Goal: Find specific fact: Find specific fact

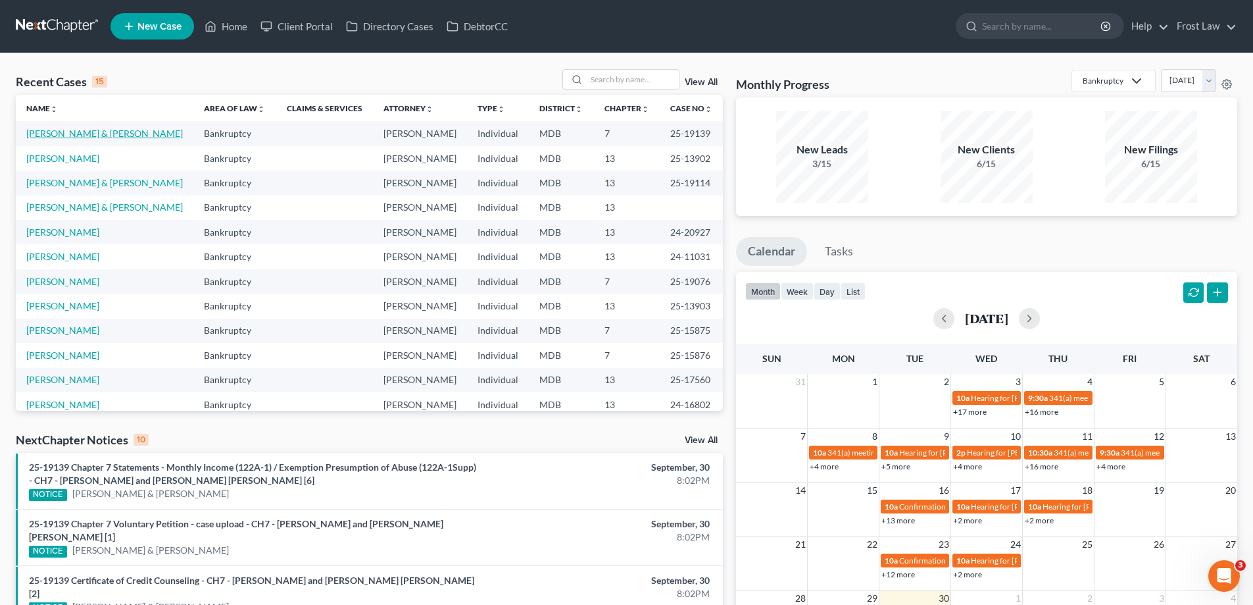
click at [93, 134] on link "[PERSON_NAME] & [PERSON_NAME]" at bounding box center [104, 133] width 157 height 11
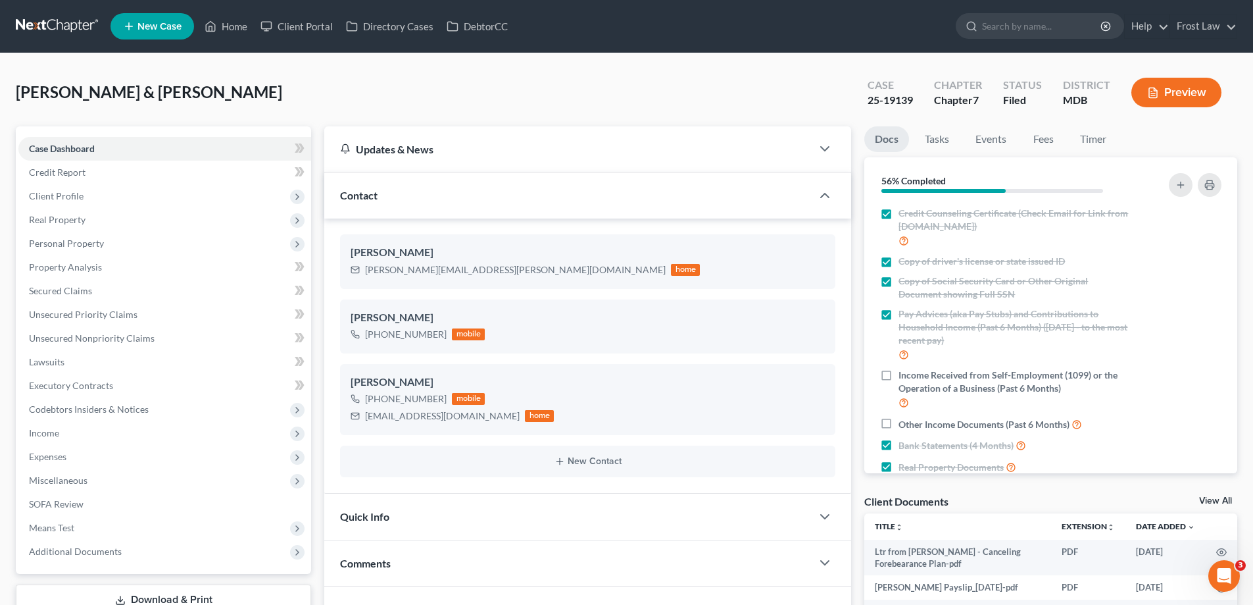
scroll to position [329, 0]
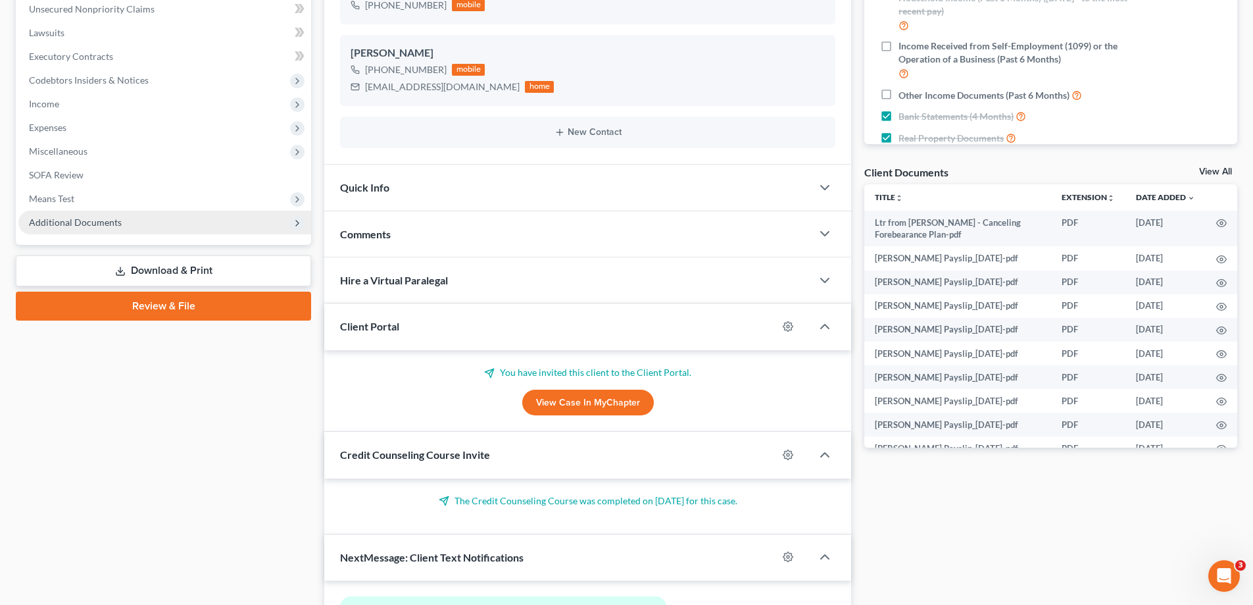
click at [154, 206] on span "Means Test" at bounding box center [164, 199] width 293 height 24
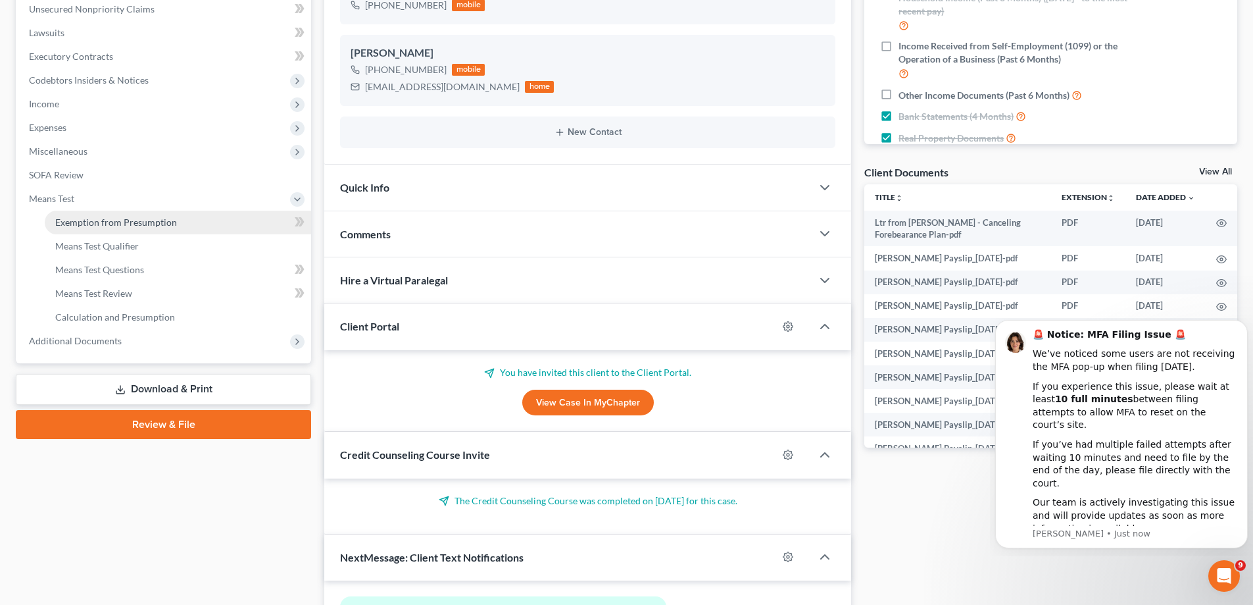
scroll to position [0, 0]
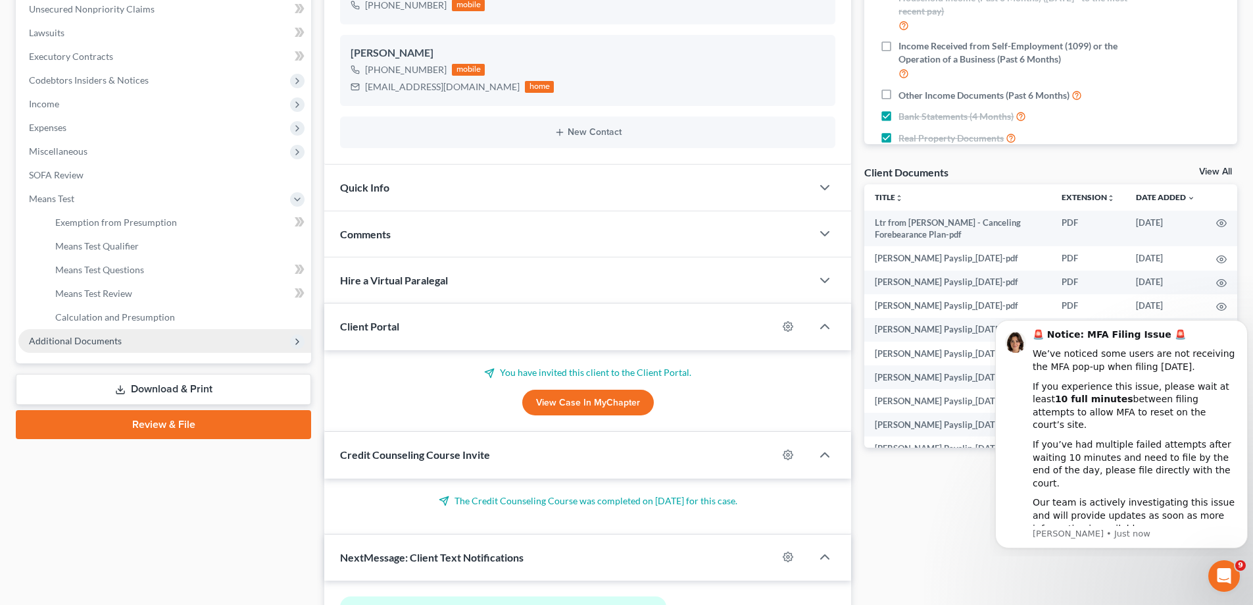
click at [147, 339] on span "Additional Documents" at bounding box center [164, 341] width 293 height 24
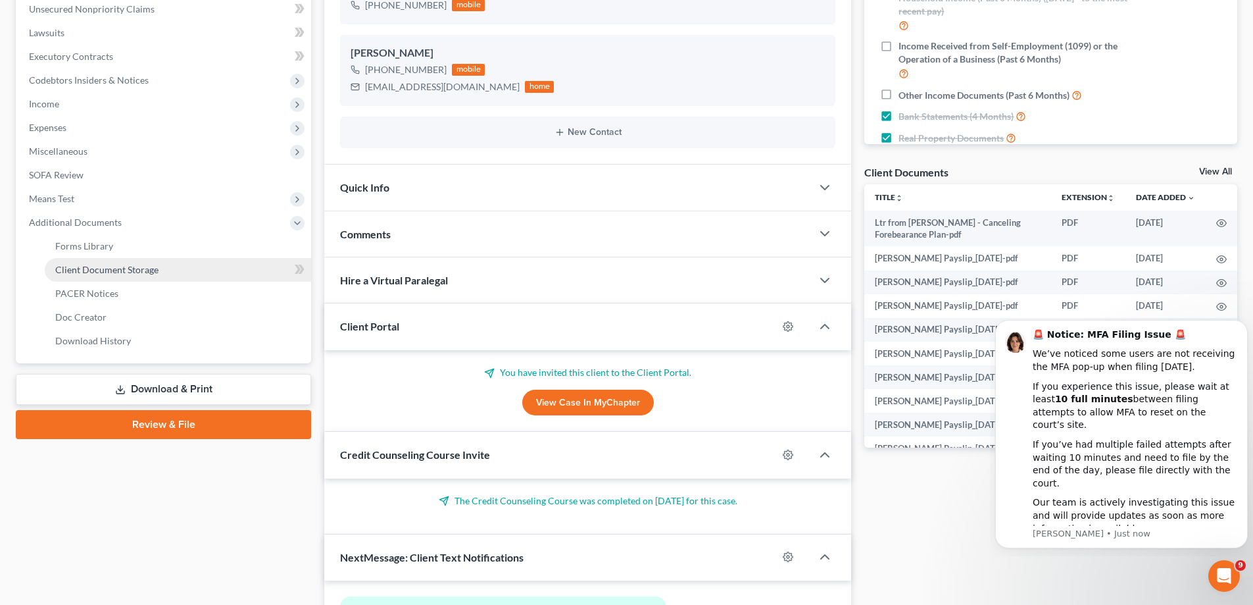
click at [137, 270] on span "Client Document Storage" at bounding box center [106, 269] width 103 height 11
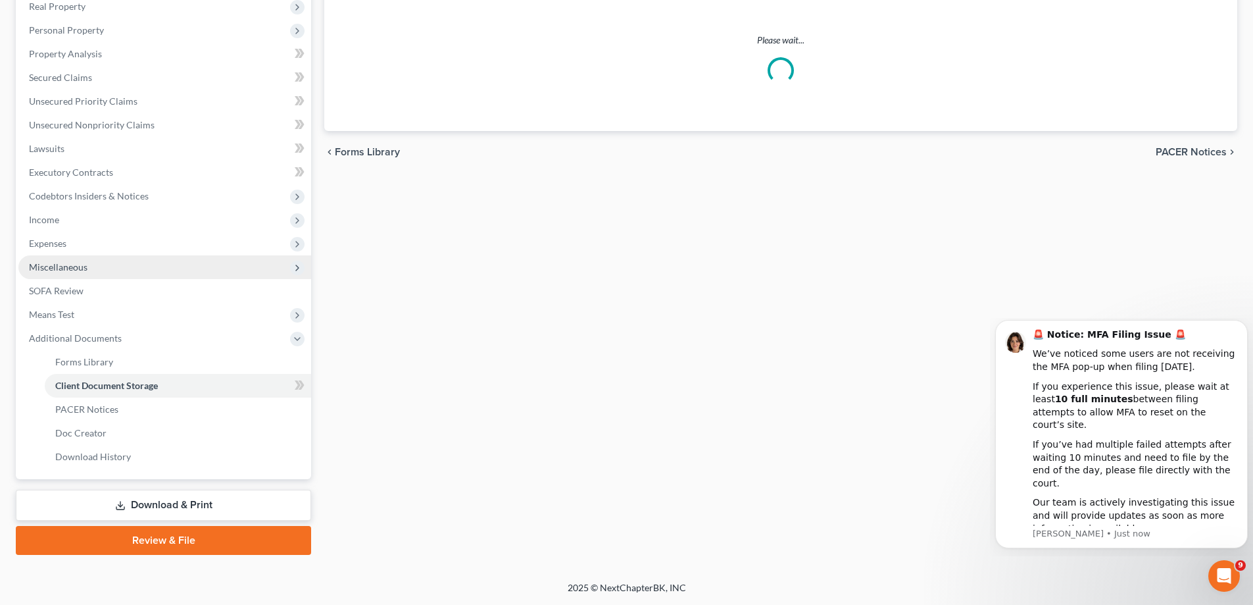
scroll to position [213, 0]
select select "14"
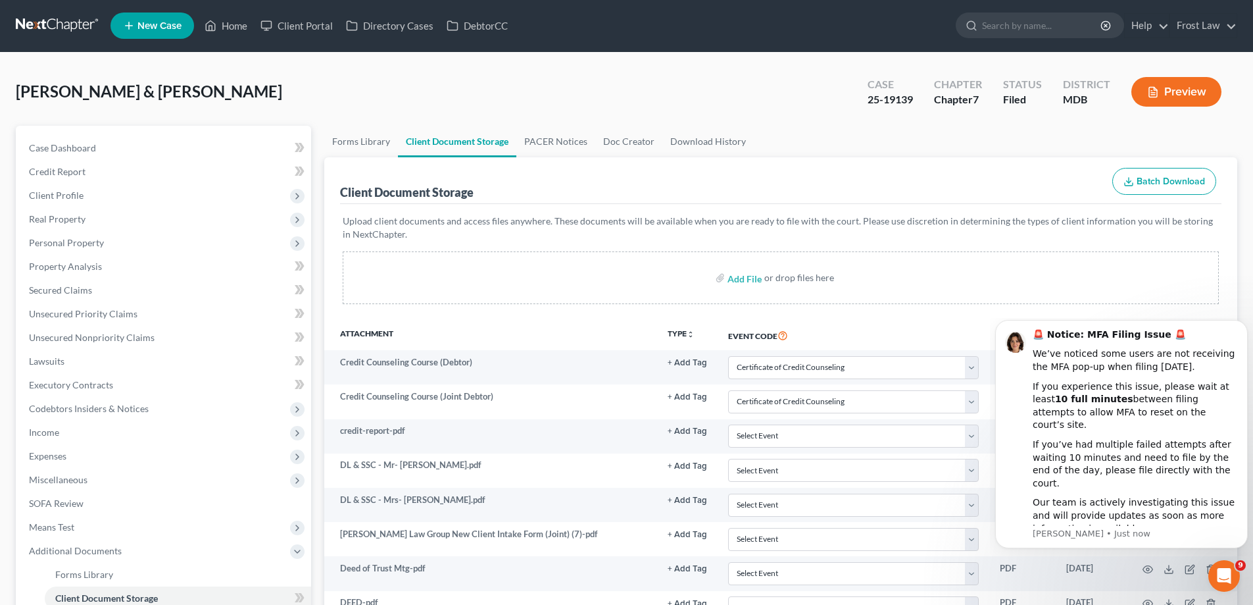
scroll to position [0, 0]
click at [538, 143] on link "PACER Notices" at bounding box center [555, 142] width 79 height 32
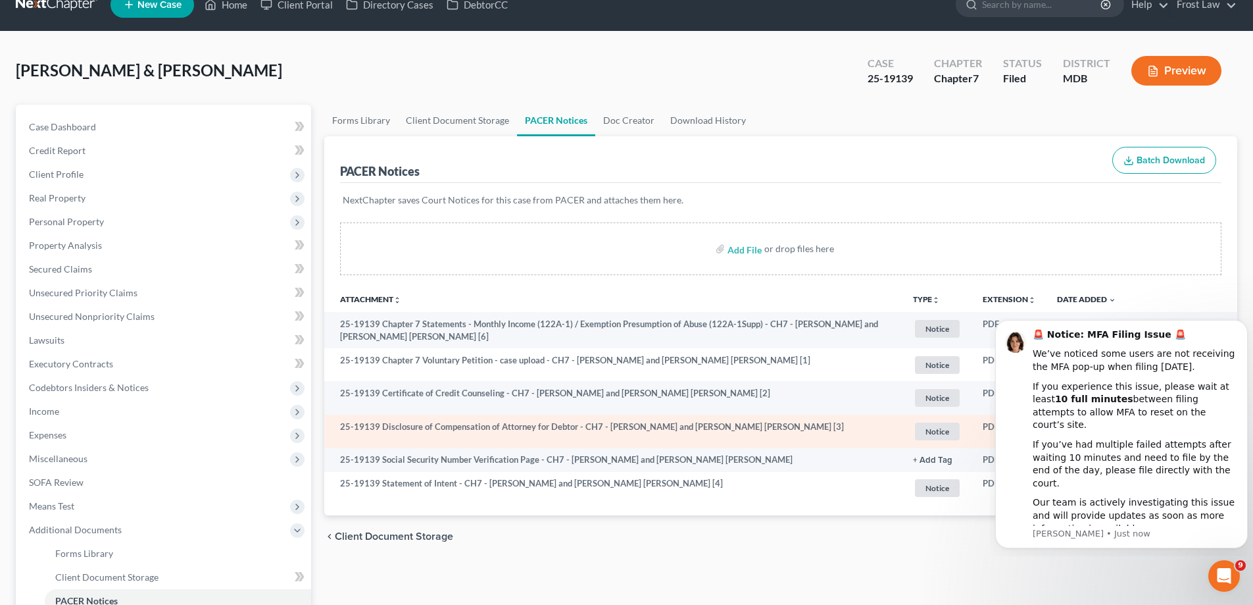
scroll to position [197, 0]
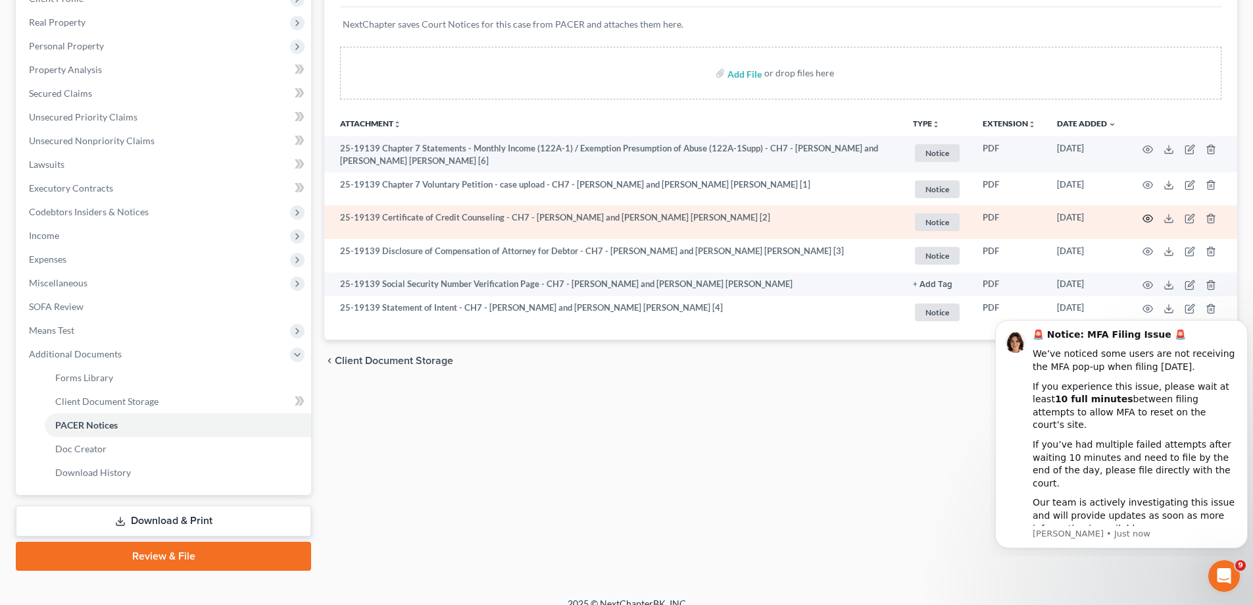
click at [1149, 220] on icon "button" at bounding box center [1148, 218] width 11 height 11
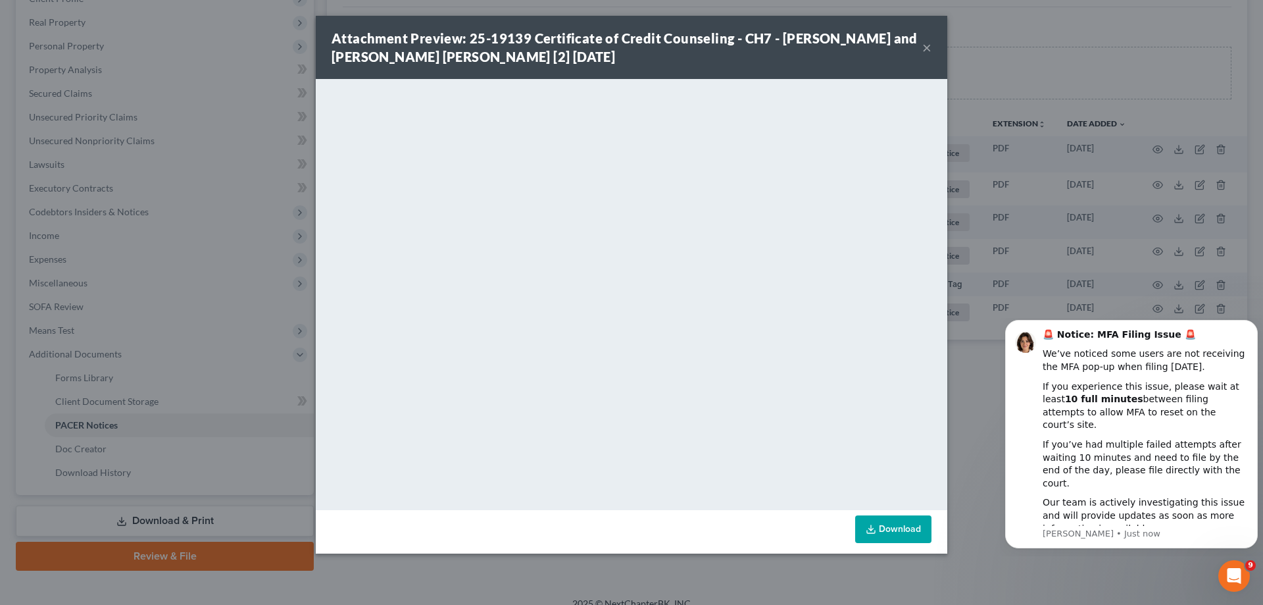
click at [926, 52] on button "×" at bounding box center [926, 47] width 9 height 16
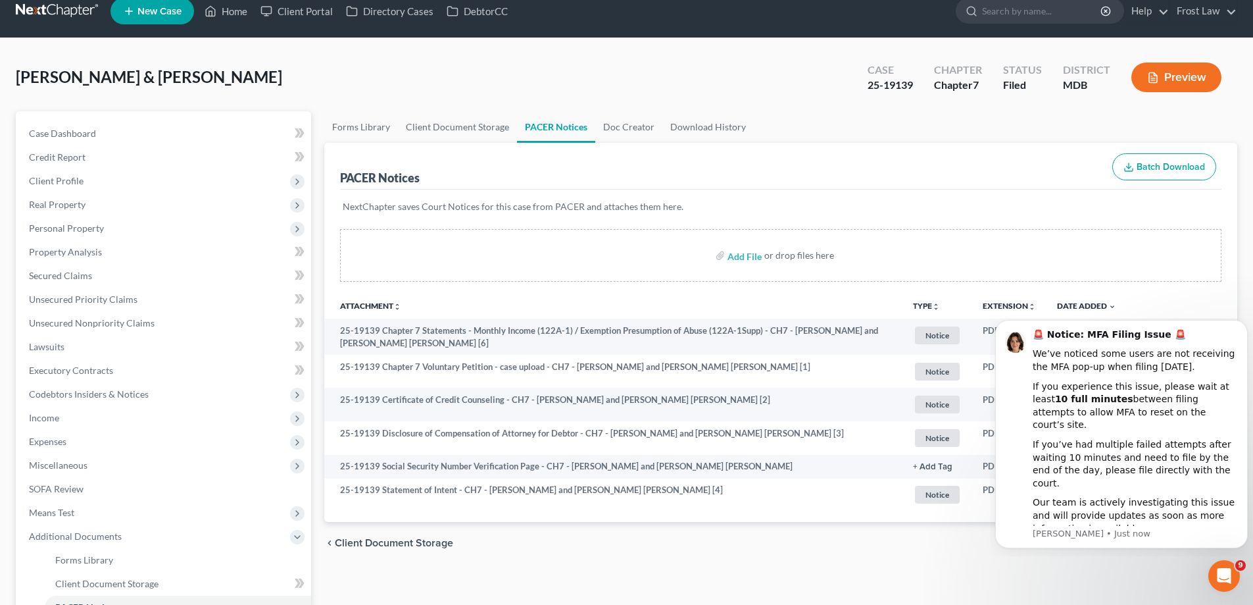
scroll to position [0, 0]
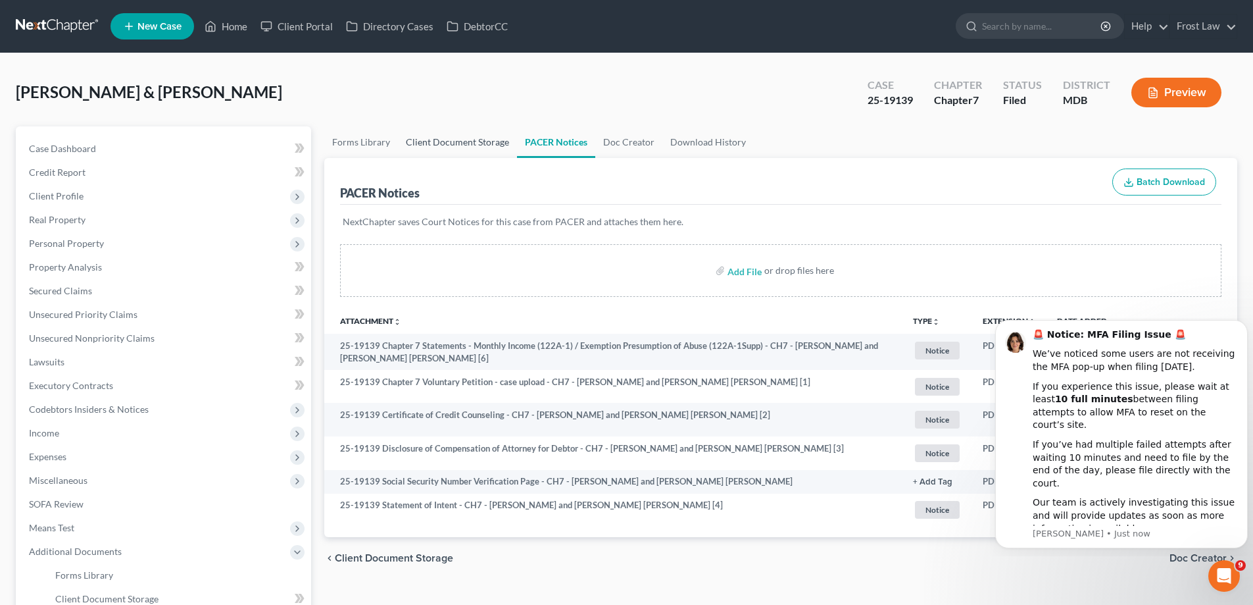
click at [424, 145] on link "Client Document Storage" at bounding box center [457, 142] width 119 height 32
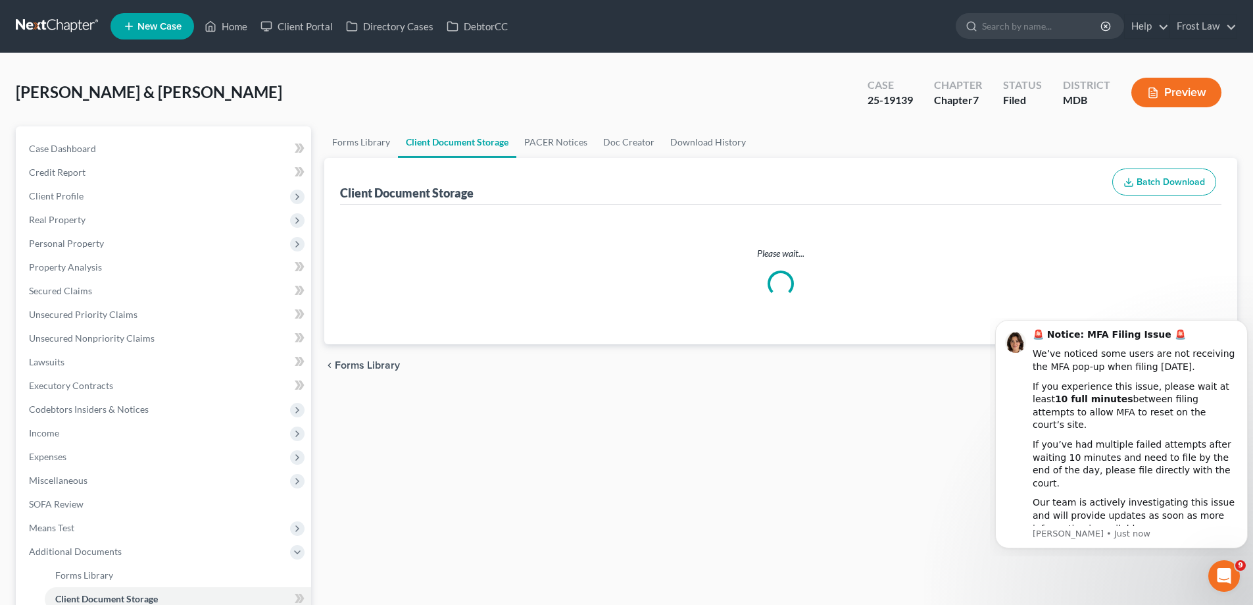
select select "14"
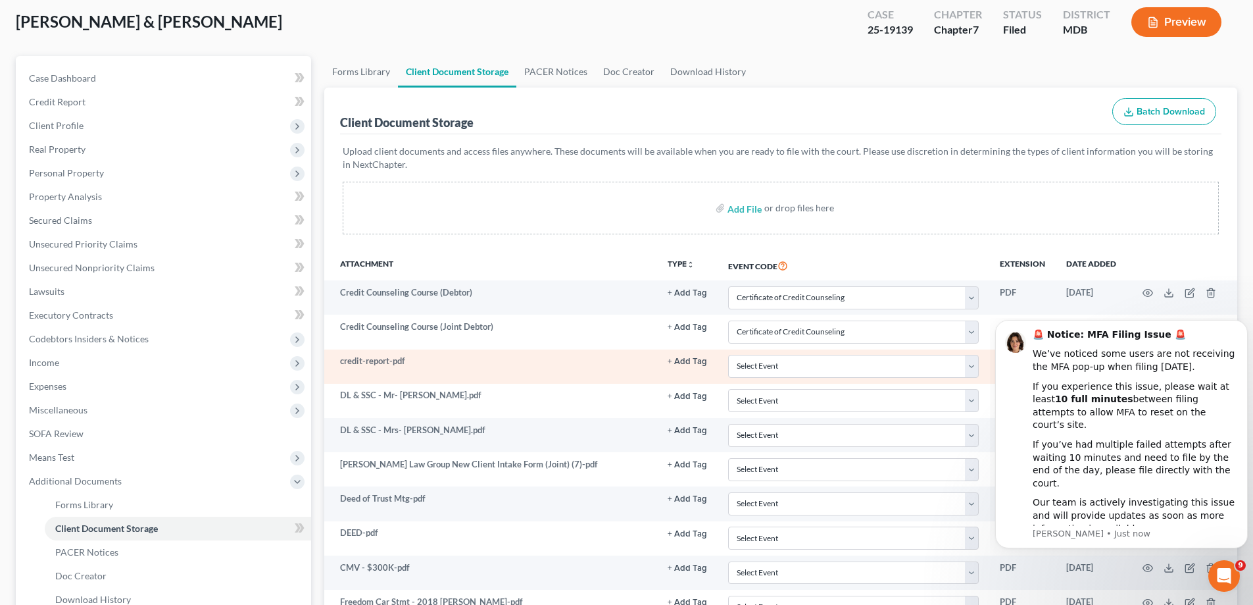
scroll to position [197, 0]
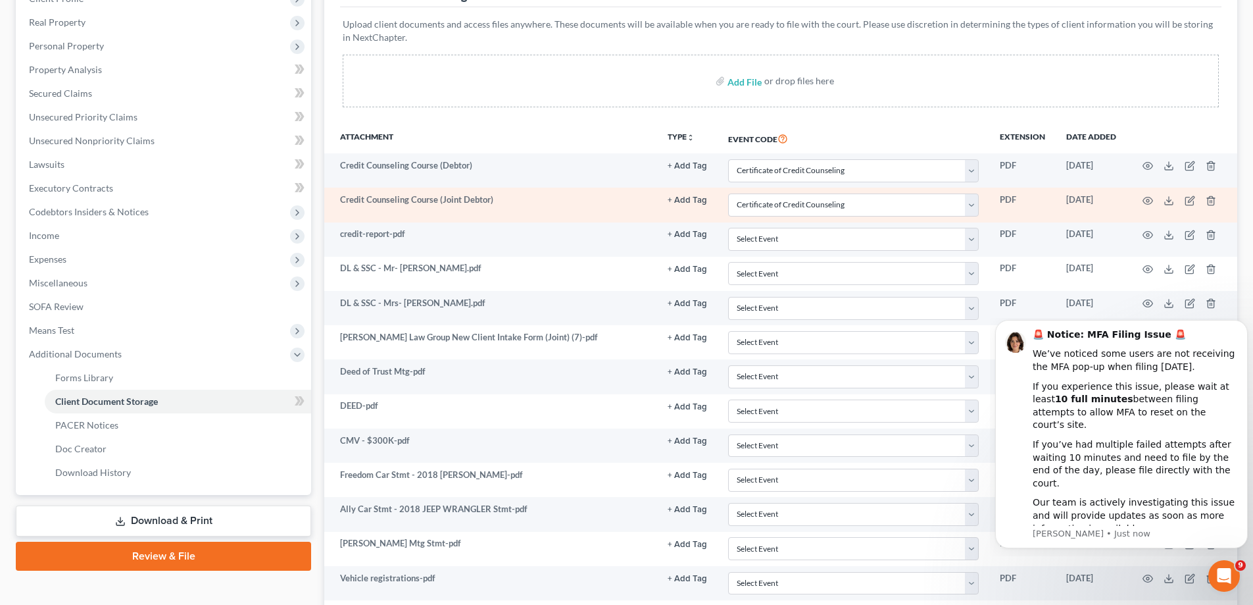
click at [1151, 194] on td at bounding box center [1182, 204] width 111 height 34
click at [1151, 197] on icon "button" at bounding box center [1148, 200] width 11 height 11
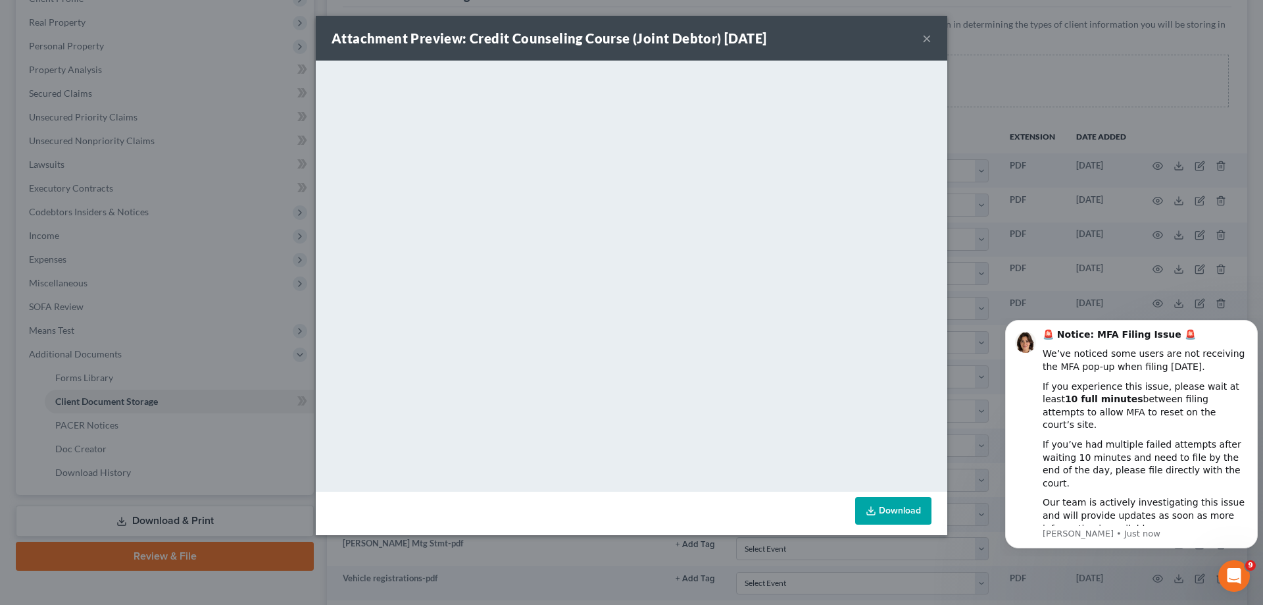
click at [927, 35] on button "×" at bounding box center [926, 38] width 9 height 16
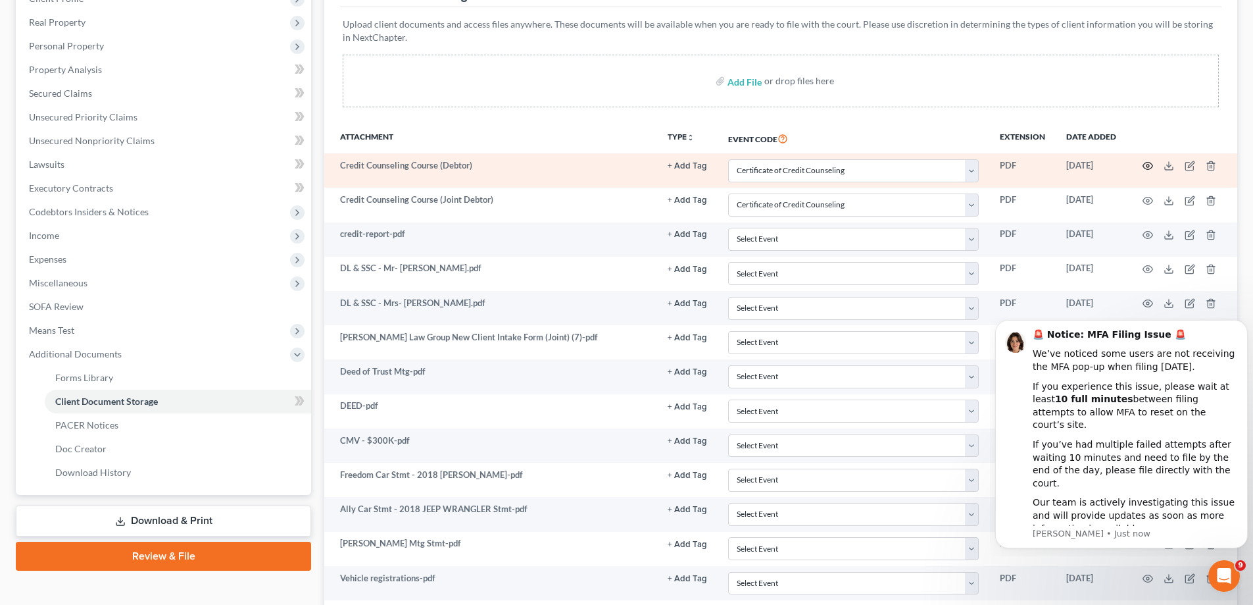
click at [1147, 170] on icon "button" at bounding box center [1148, 166] width 11 height 11
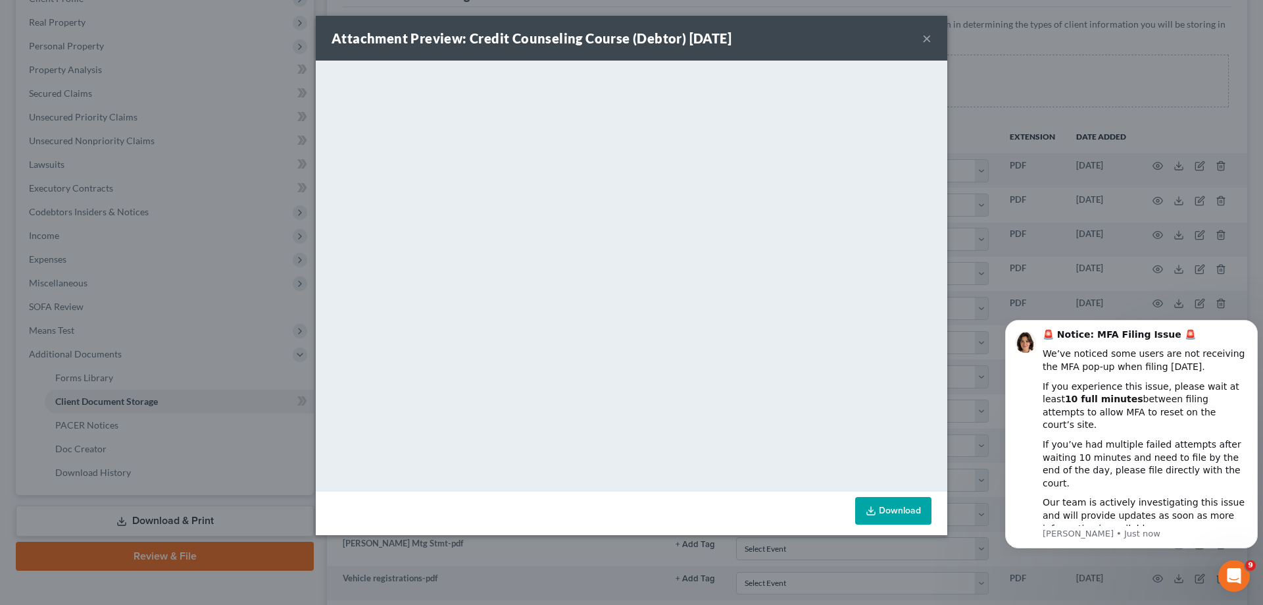
click at [920, 43] on div "Attachment Preview: Credit Counseling Course (Debtor) [DATE] ×" at bounding box center [632, 38] width 632 height 45
click at [927, 34] on button "×" at bounding box center [926, 38] width 9 height 16
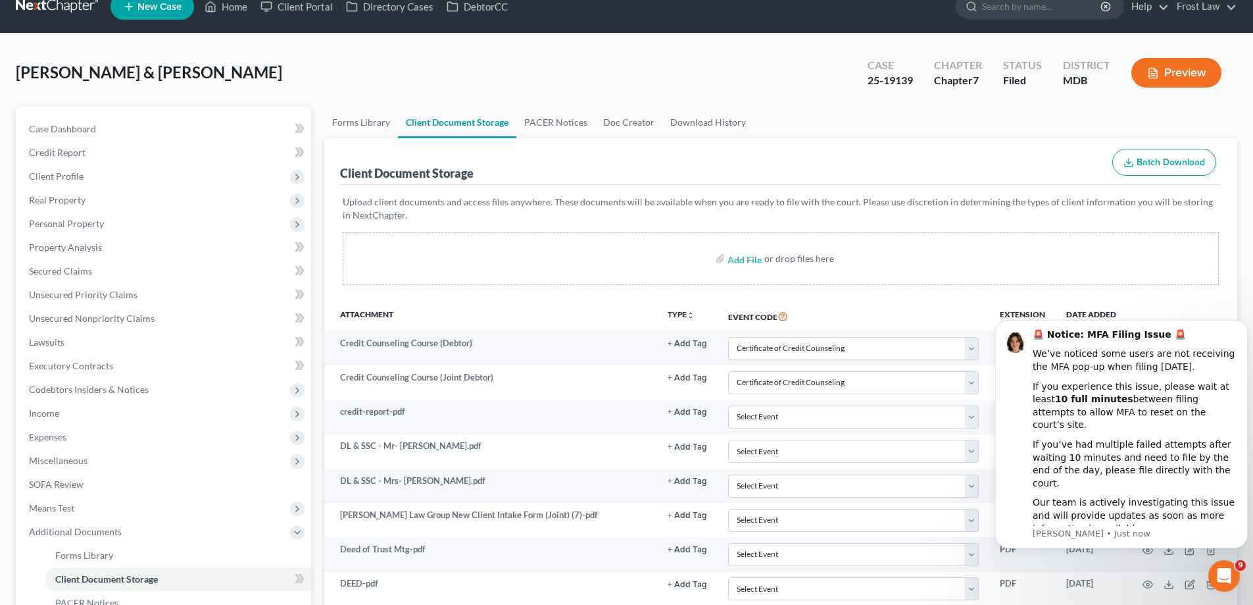
scroll to position [0, 0]
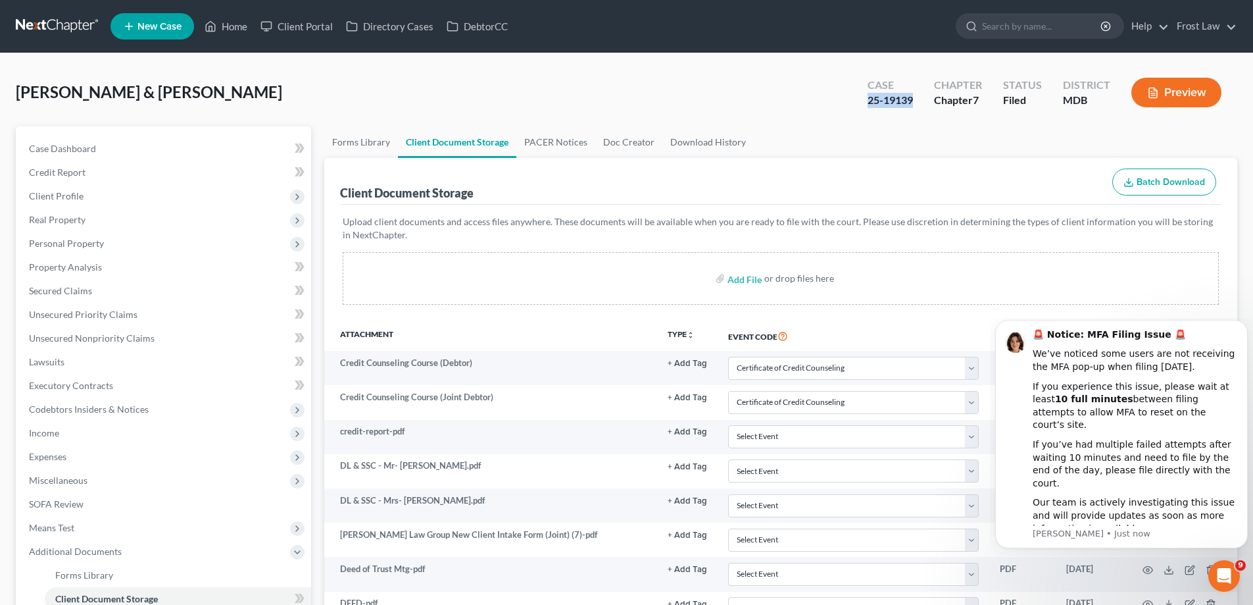
drag, startPoint x: 922, startPoint y: 96, endPoint x: 869, endPoint y: 103, distance: 53.1
click at [869, 103] on div "Case 25-19139" at bounding box center [890, 93] width 66 height 39
copy div "25-19139"
click at [228, 20] on link "Home" at bounding box center [226, 26] width 56 height 24
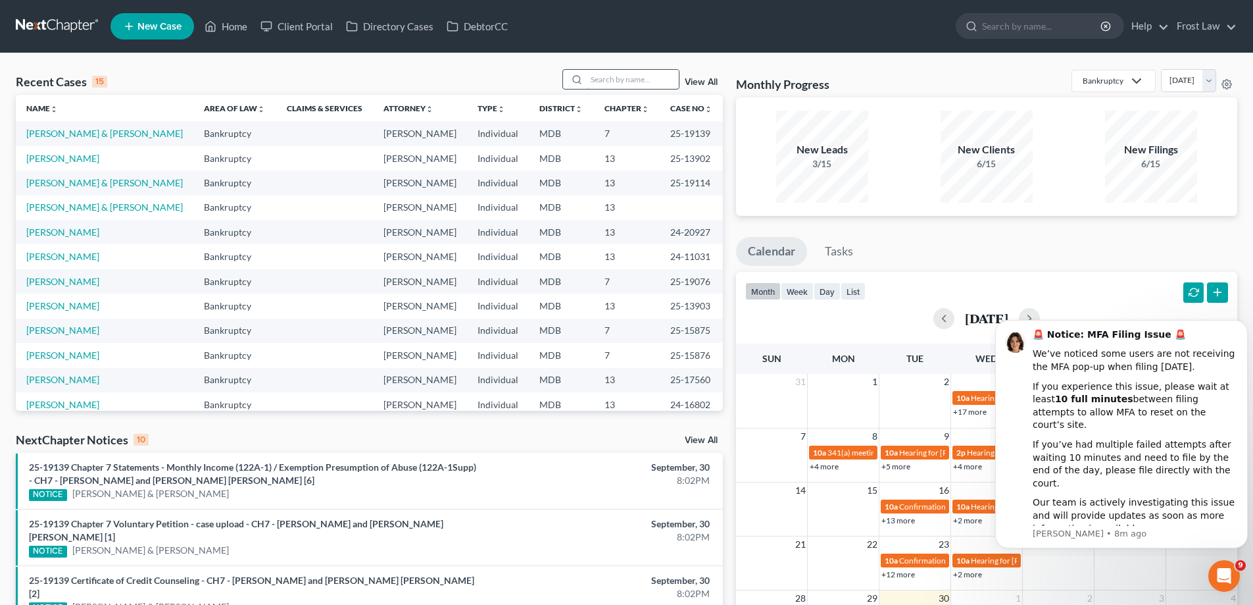
click at [642, 87] on input "search" at bounding box center [633, 79] width 92 height 19
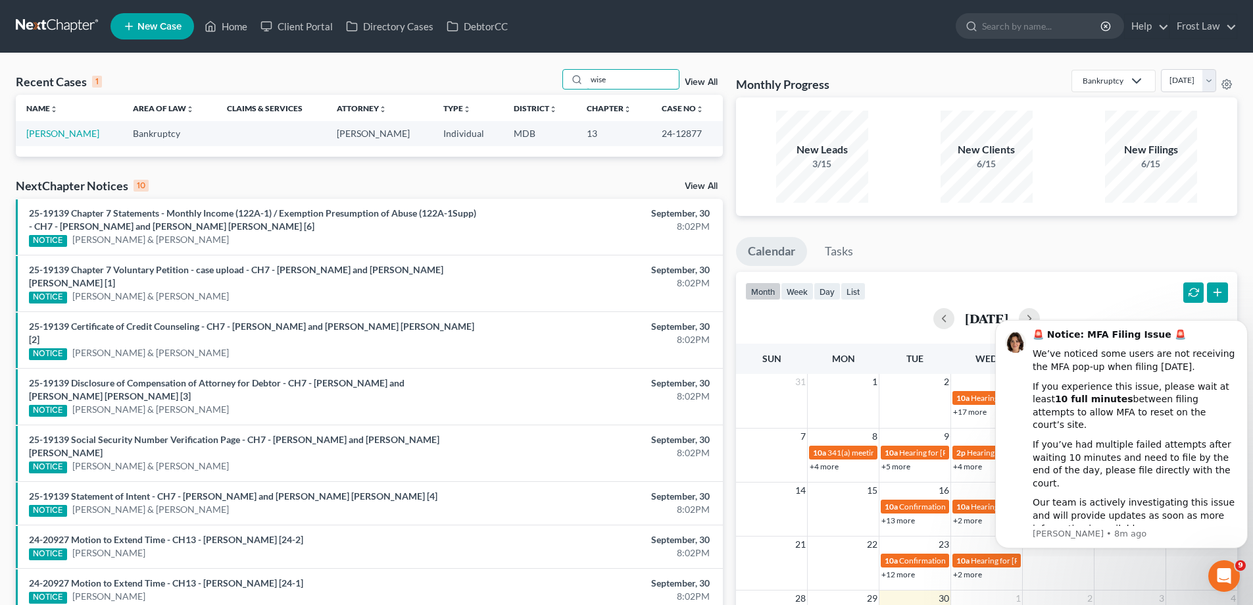
type input "wise"
drag, startPoint x: 697, startPoint y: 132, endPoint x: 651, endPoint y: 136, distance: 46.3
click at [651, 136] on td "24-12877" at bounding box center [687, 133] width 72 height 24
copy td "24-12877"
